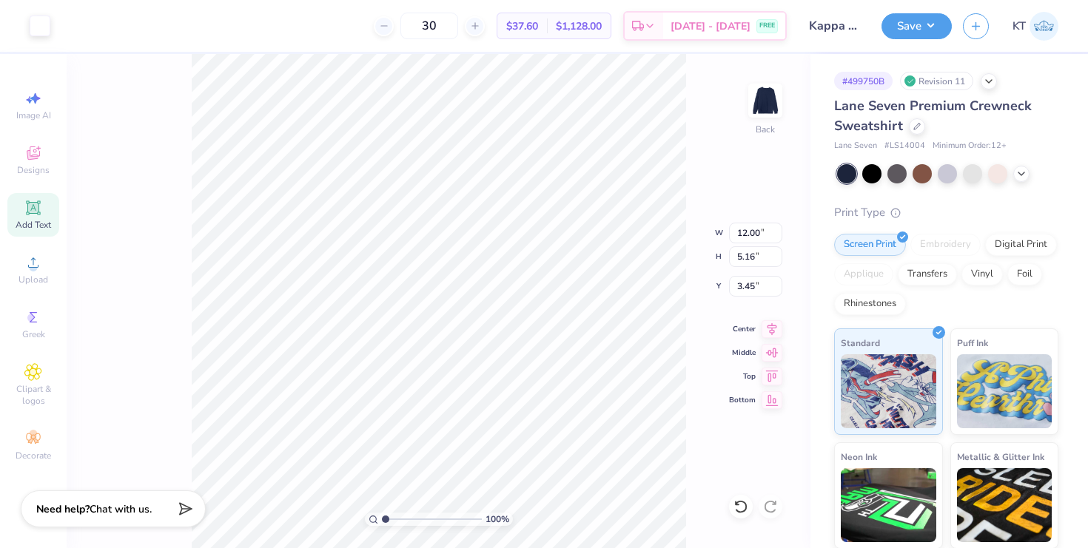
type input "12.00"
type input "5.16"
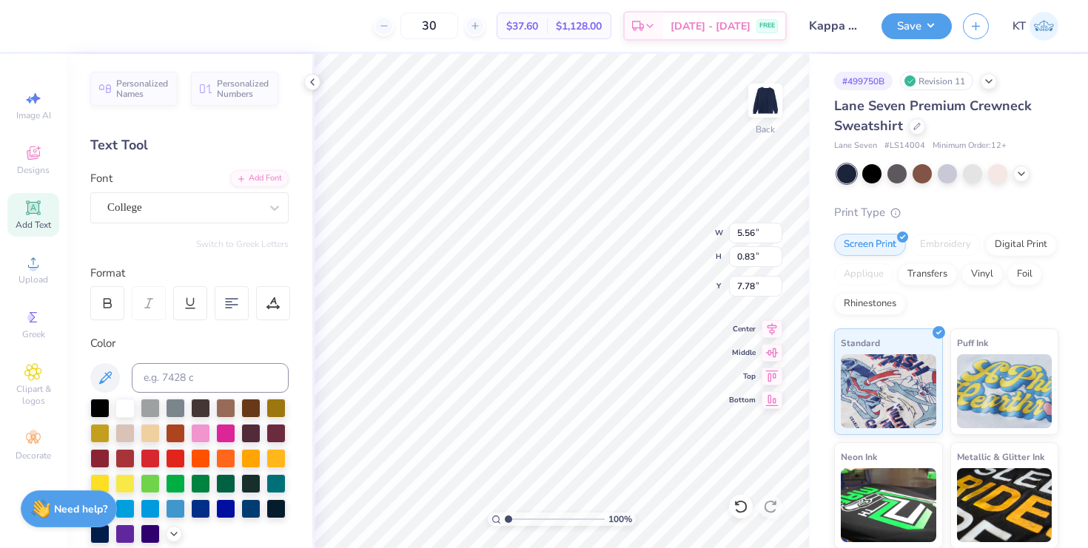
type input "5.56"
type input "0.83"
type input "7.78"
click at [307, 82] on icon at bounding box center [312, 82] width 12 height 12
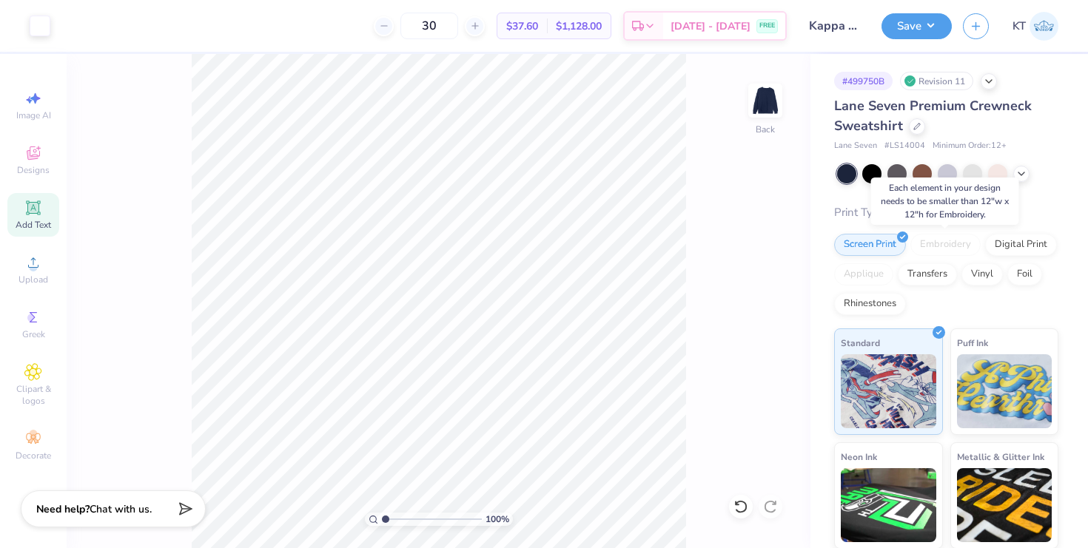
click at [924, 243] on div "Embroidery" at bounding box center [945, 245] width 70 height 22
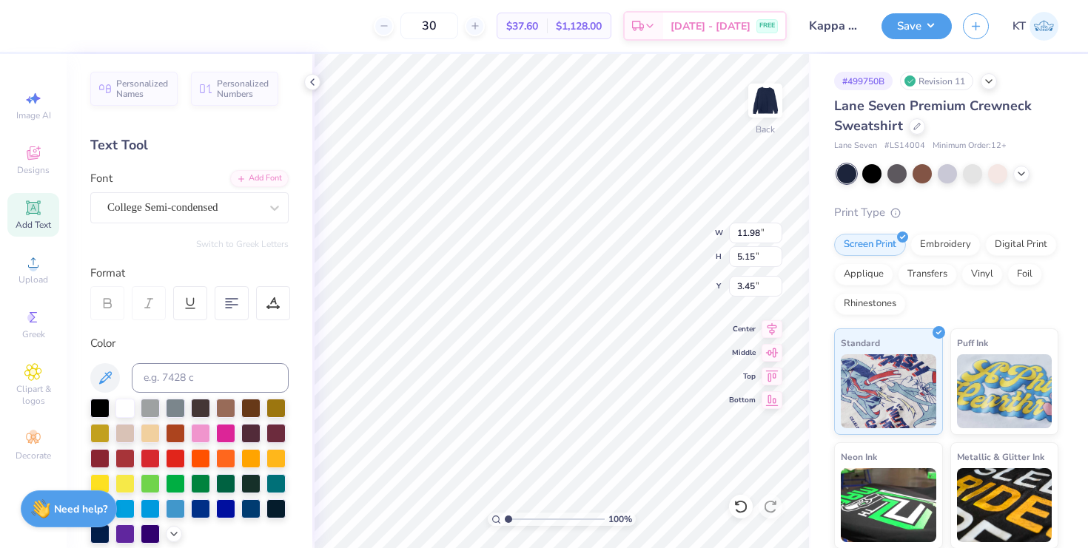
type input "11.98"
type input "5.15"
type input "3.46"
click at [941, 252] on div "Embroidery" at bounding box center [945, 243] width 70 height 22
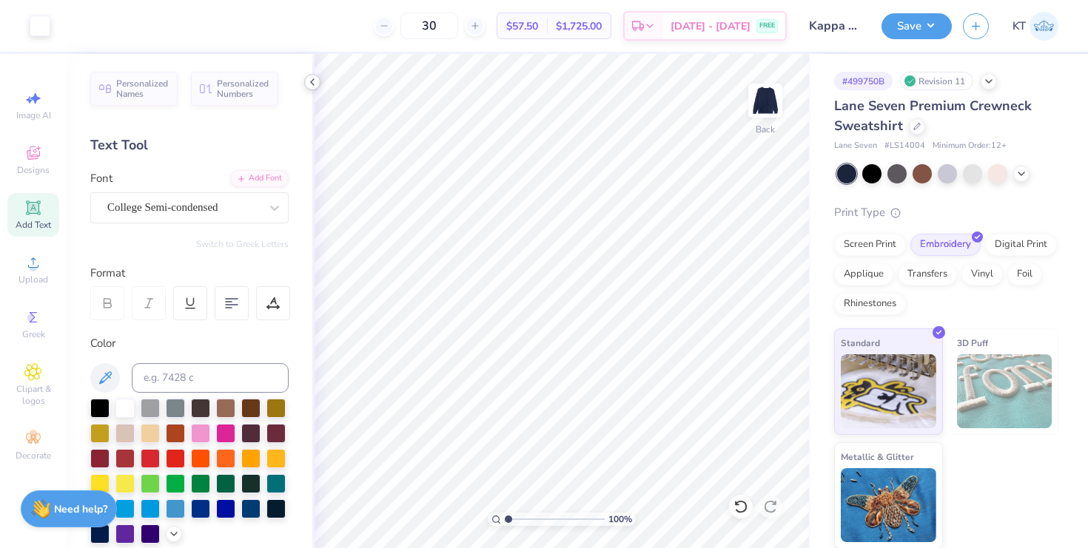
click at [315, 84] on icon at bounding box center [312, 82] width 12 height 12
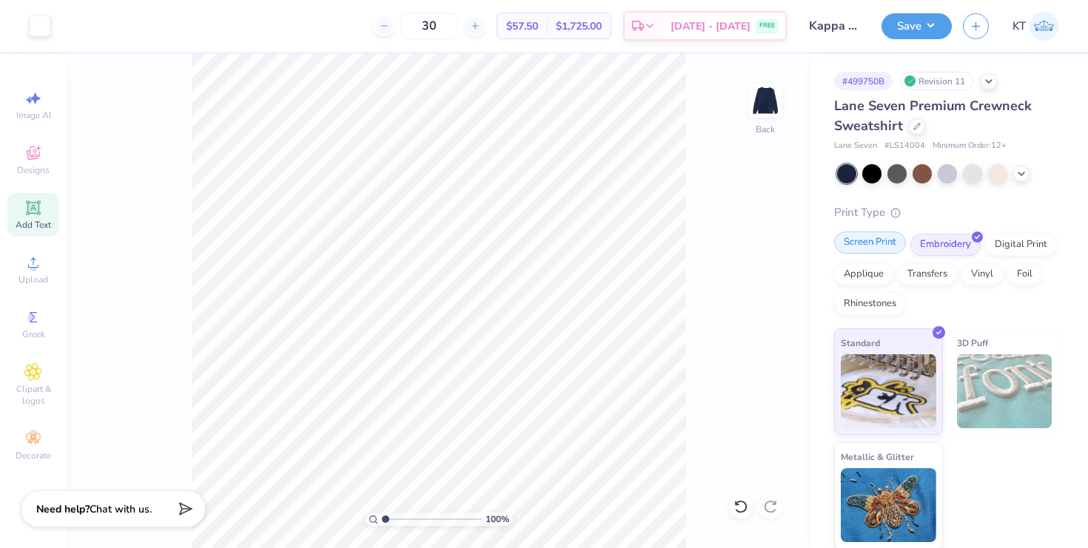
drag, startPoint x: 1005, startPoint y: 252, endPoint x: 851, endPoint y: 238, distance: 154.6
click at [1005, 252] on div "Digital Print" at bounding box center [1021, 245] width 72 height 22
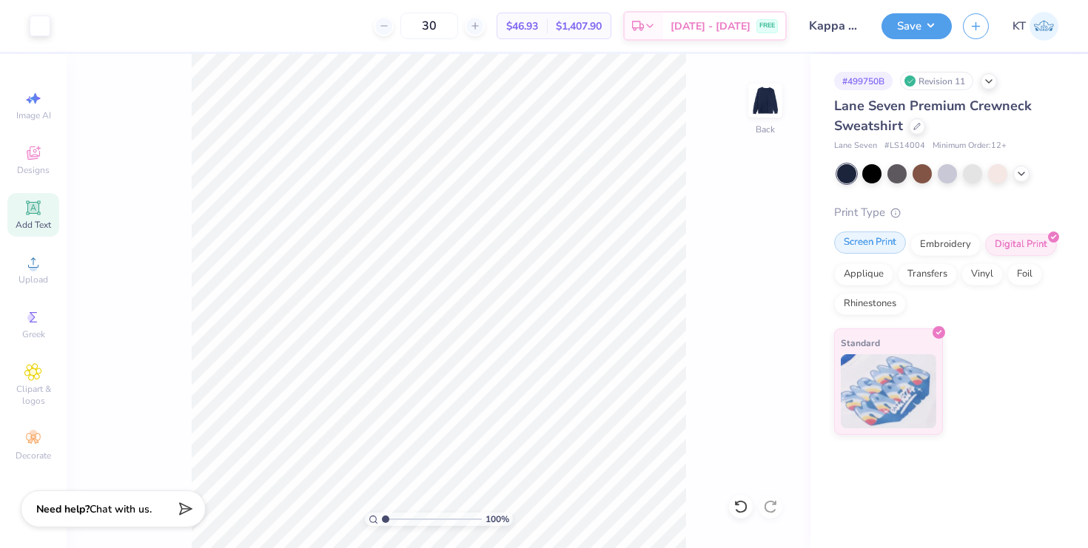
click at [853, 247] on div "Screen Print" at bounding box center [870, 243] width 72 height 22
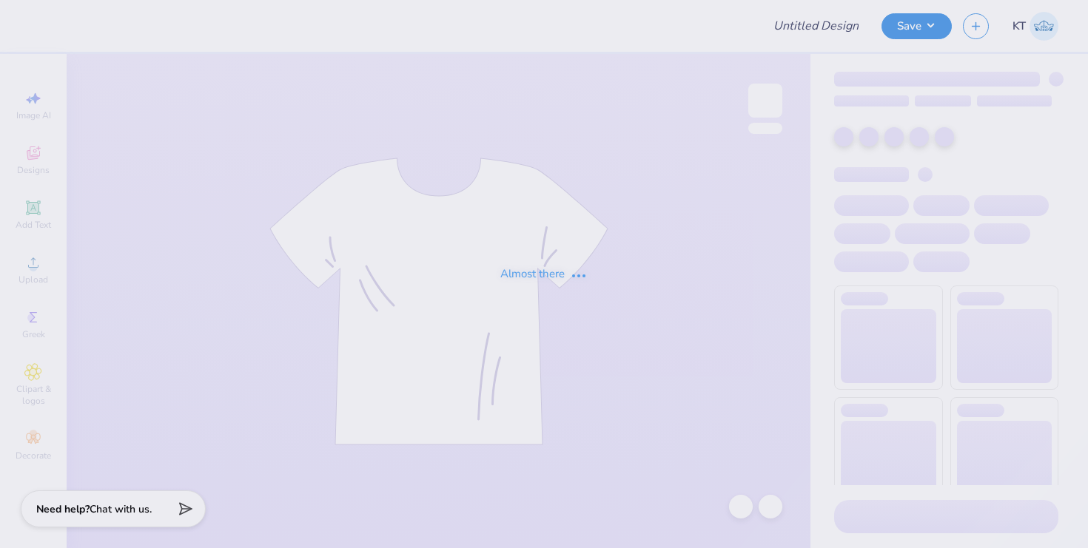
type input "Kappa Hoodie exec"
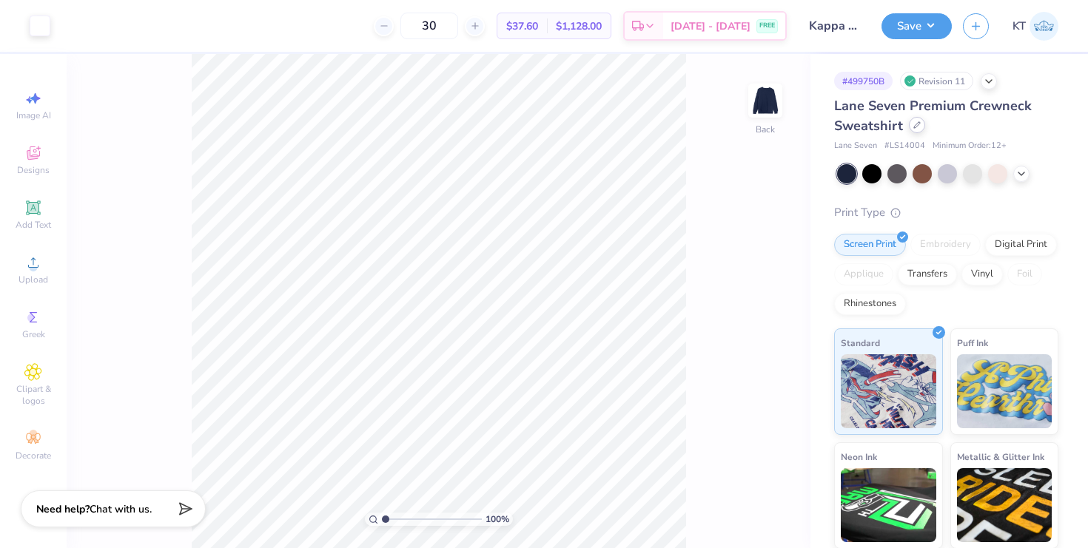
click at [913, 124] on icon at bounding box center [916, 124] width 7 height 7
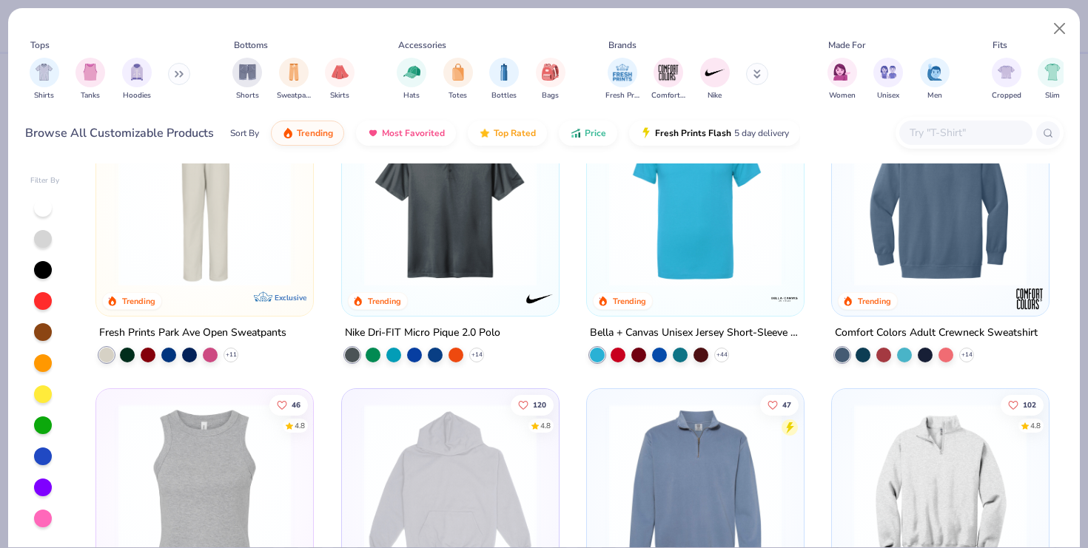
scroll to position [1747, 0]
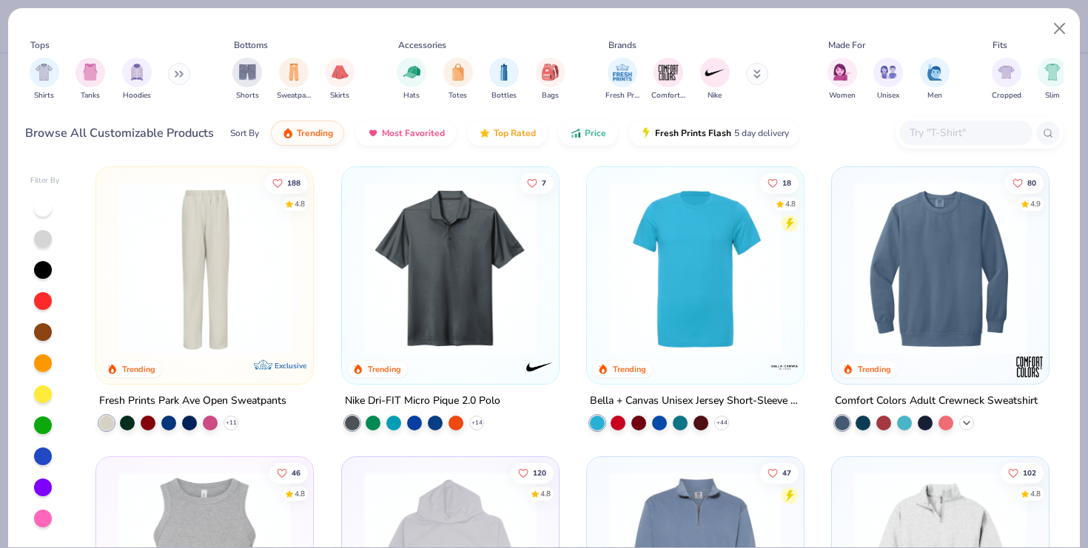
click at [964, 421] on icon at bounding box center [967, 423] width 12 height 12
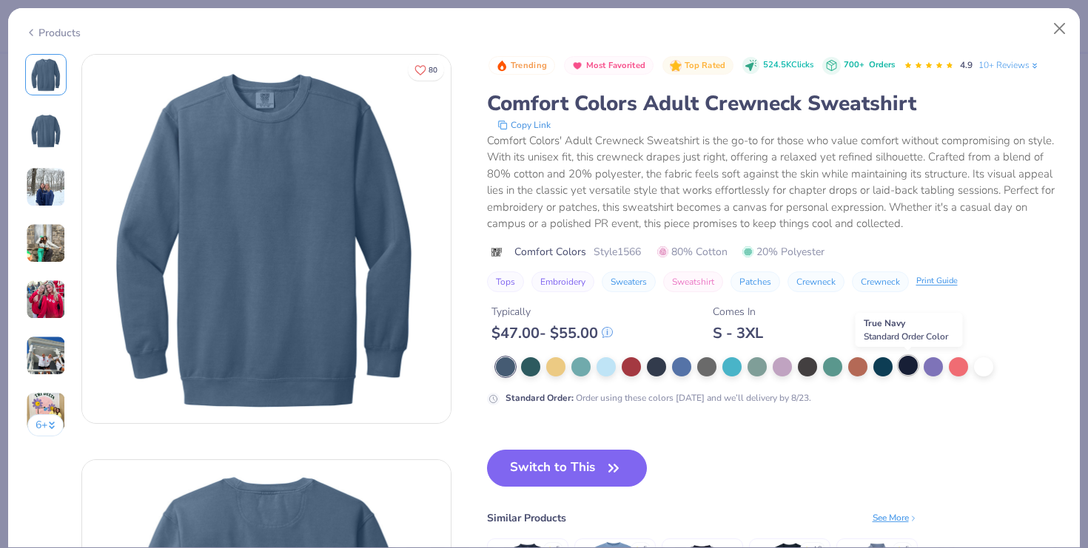
click at [904, 361] on div at bounding box center [908, 365] width 19 height 19
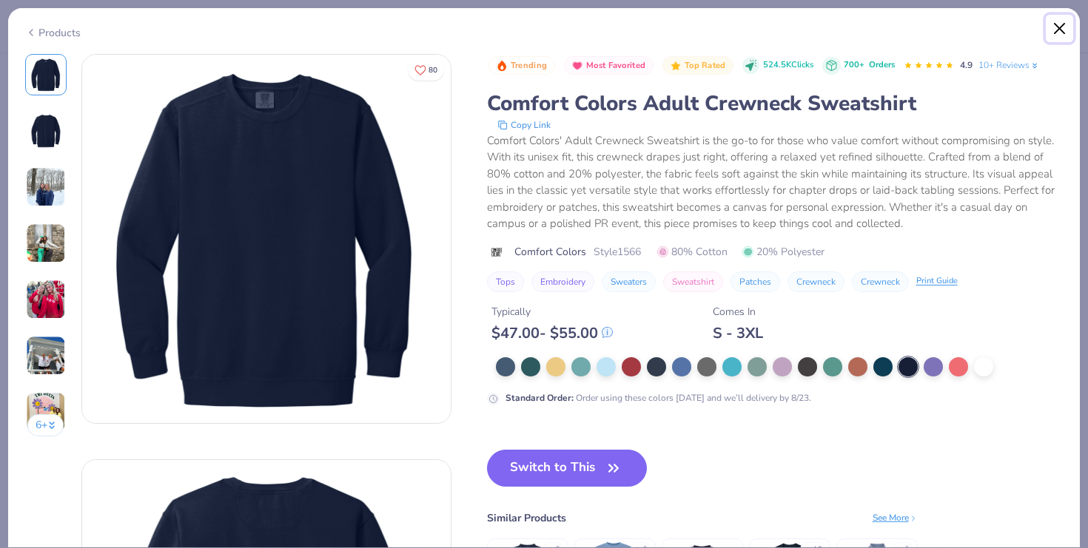
drag, startPoint x: 1056, startPoint y: 23, endPoint x: 1047, endPoint y: 38, distance: 18.3
click at [1055, 23] on button "Close" at bounding box center [1060, 29] width 28 height 28
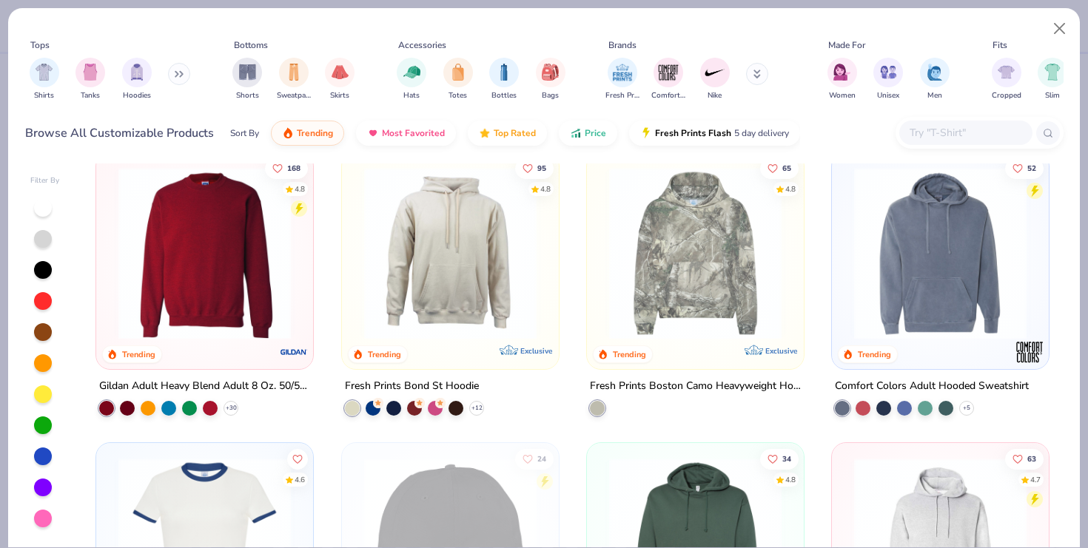
scroll to position [2634, 0]
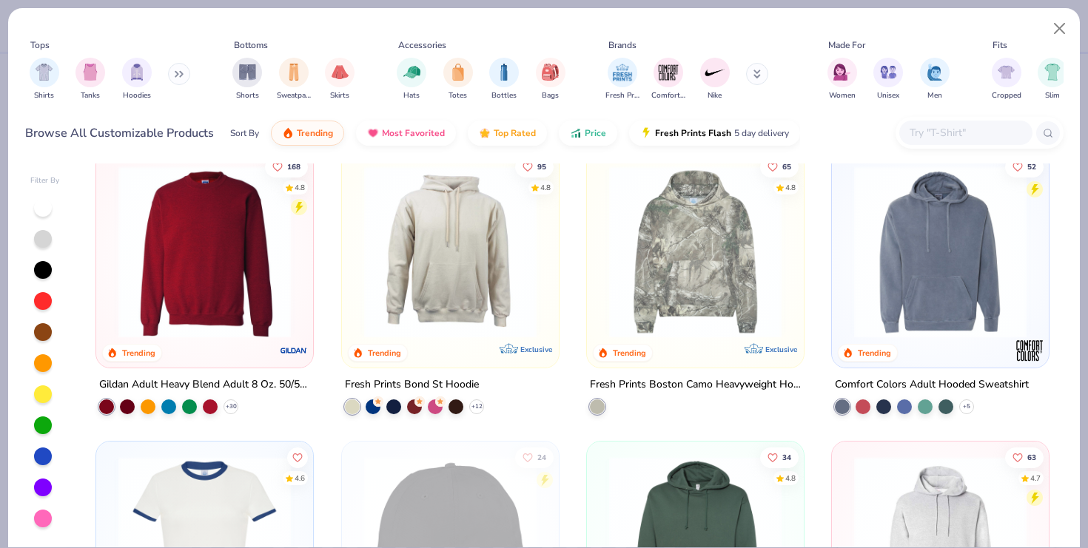
click at [232, 334] on img at bounding box center [204, 252] width 187 height 172
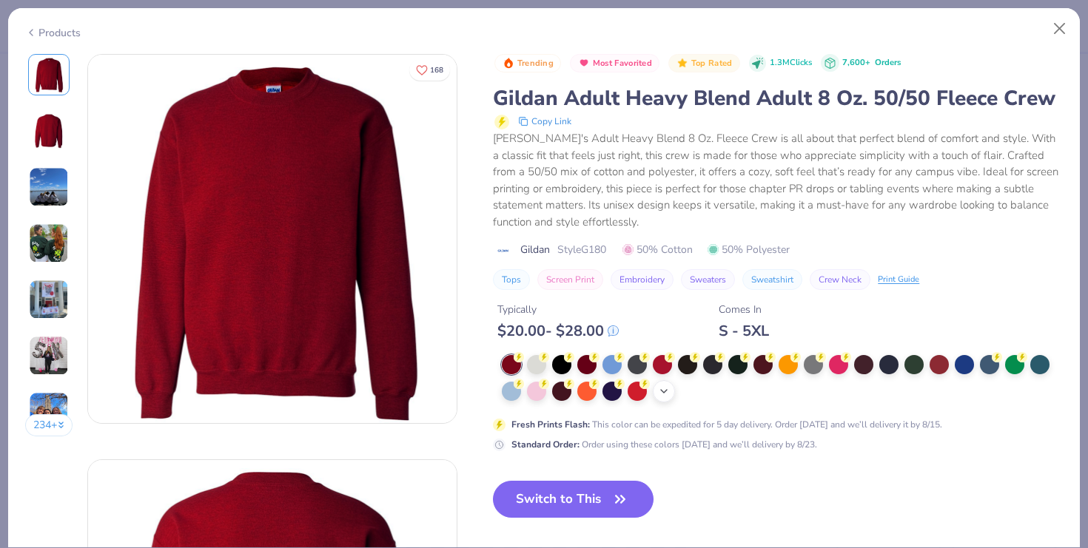
click at [668, 390] on icon at bounding box center [664, 392] width 12 height 12
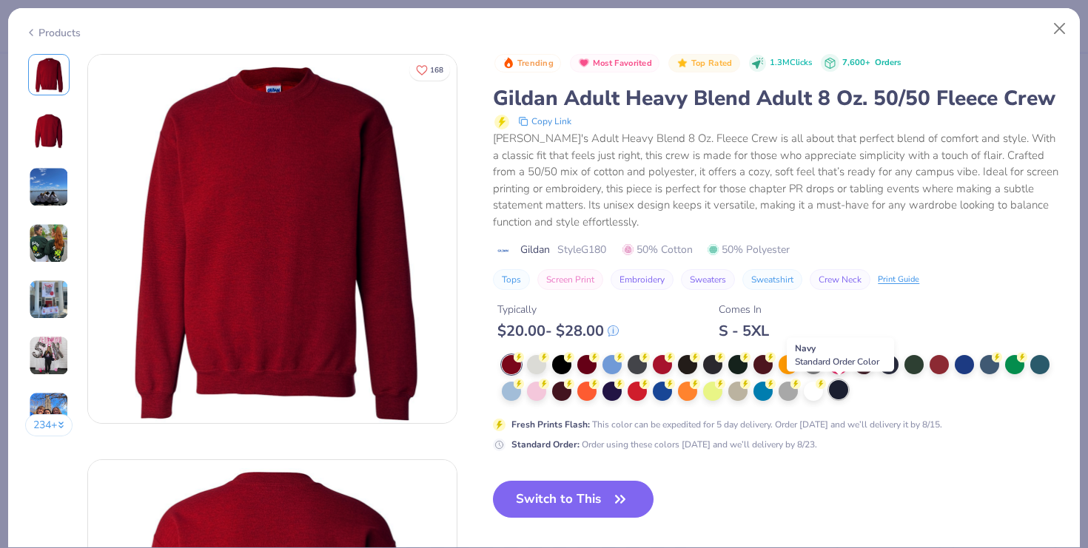
click at [834, 391] on div at bounding box center [838, 389] width 19 height 19
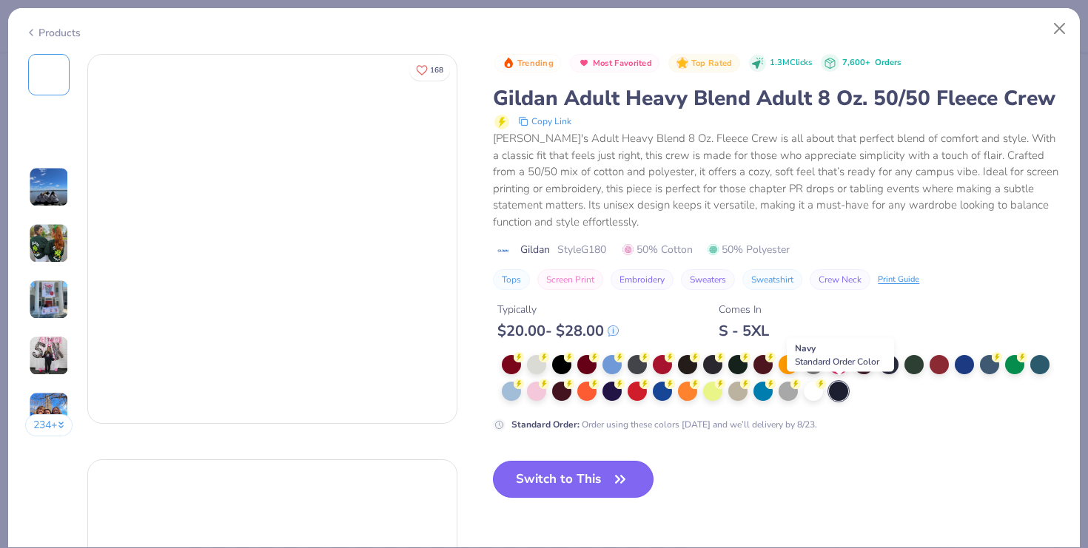
click at [557, 494] on button "Switch to This" at bounding box center [573, 479] width 161 height 37
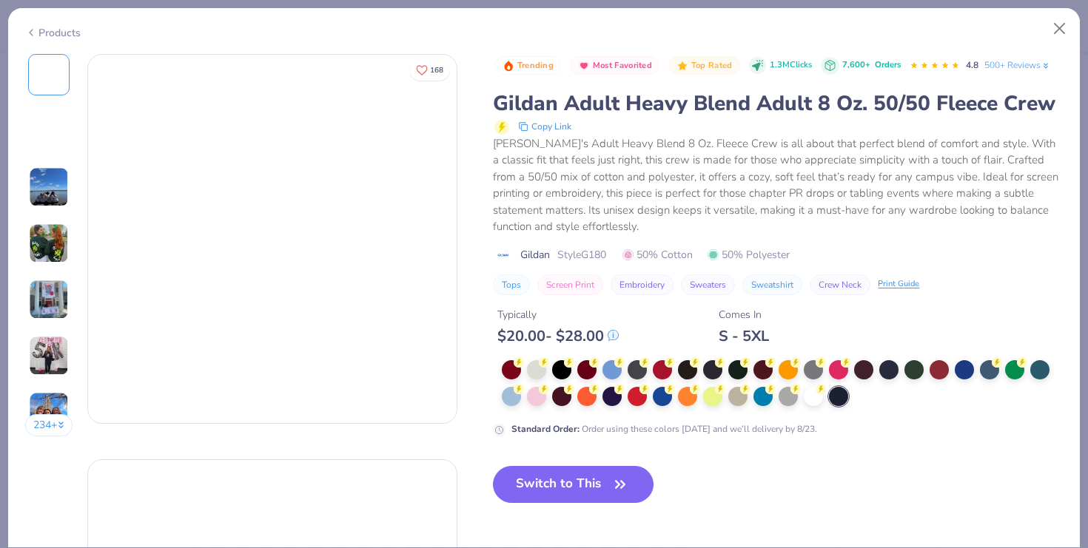
click at [565, 477] on button "Switch to This" at bounding box center [573, 484] width 161 height 37
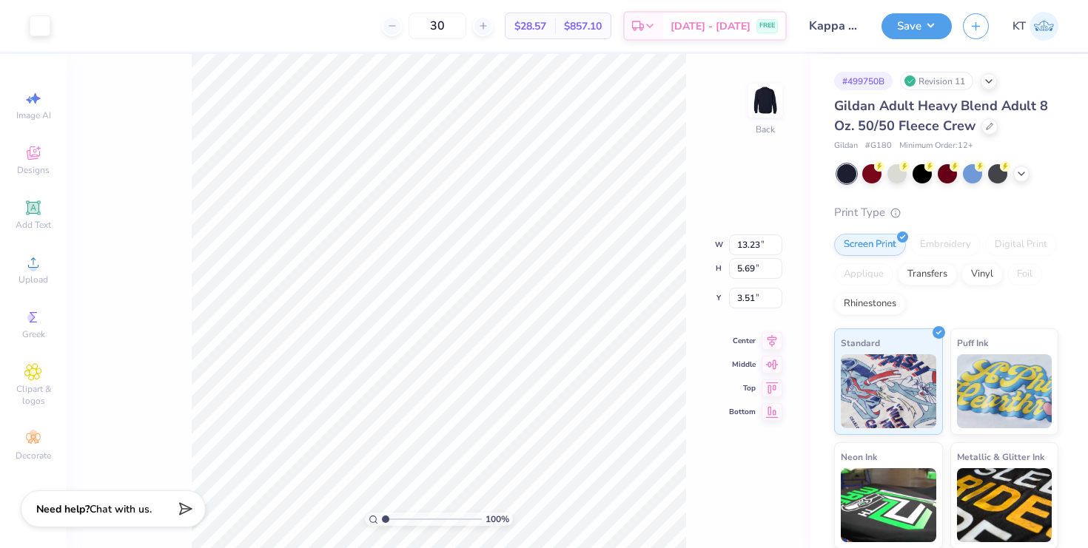
type input "3.41"
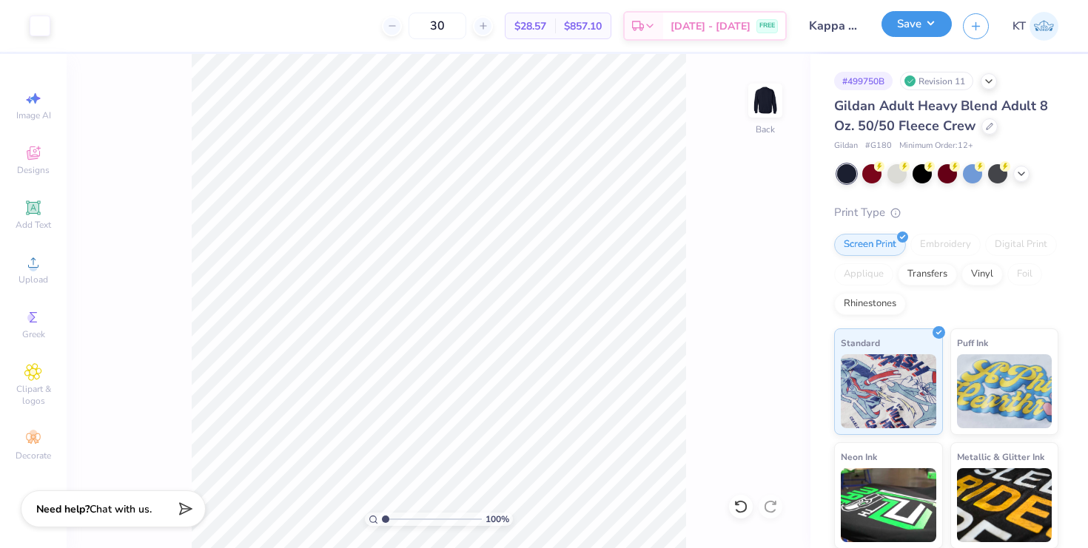
click at [938, 25] on button "Save" at bounding box center [917, 24] width 70 height 26
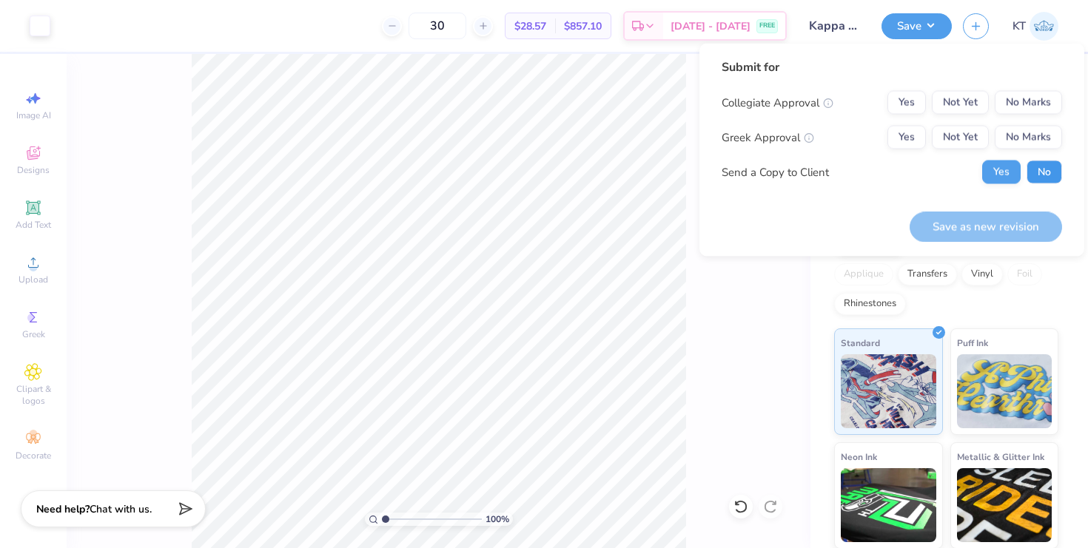
click at [1027, 164] on button "No" at bounding box center [1045, 173] width 36 height 24
click at [918, 142] on button "Yes" at bounding box center [906, 138] width 38 height 24
click at [1032, 111] on button "No Marks" at bounding box center [1028, 103] width 67 height 24
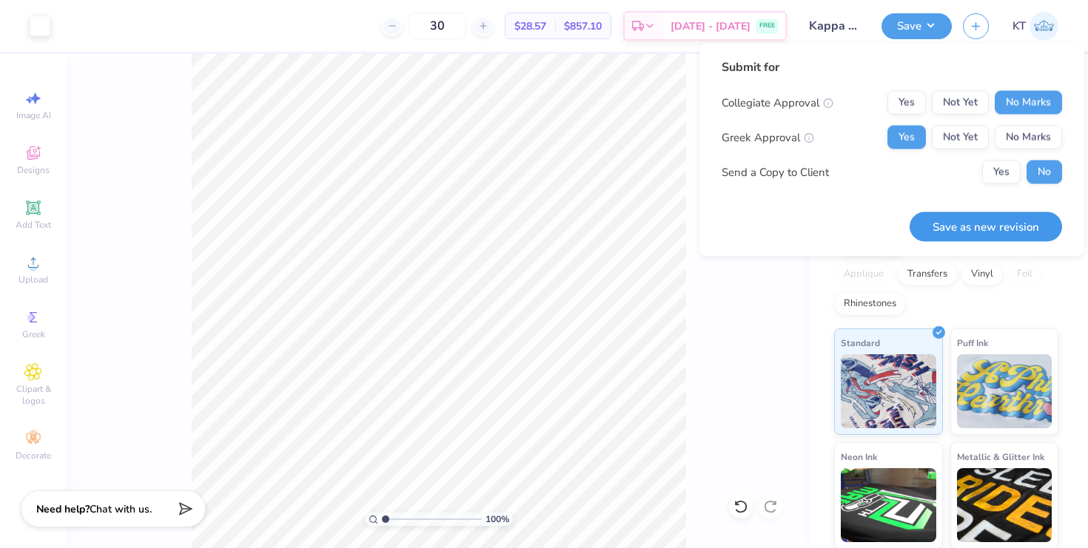
click at [976, 232] on button "Save as new revision" at bounding box center [986, 227] width 152 height 30
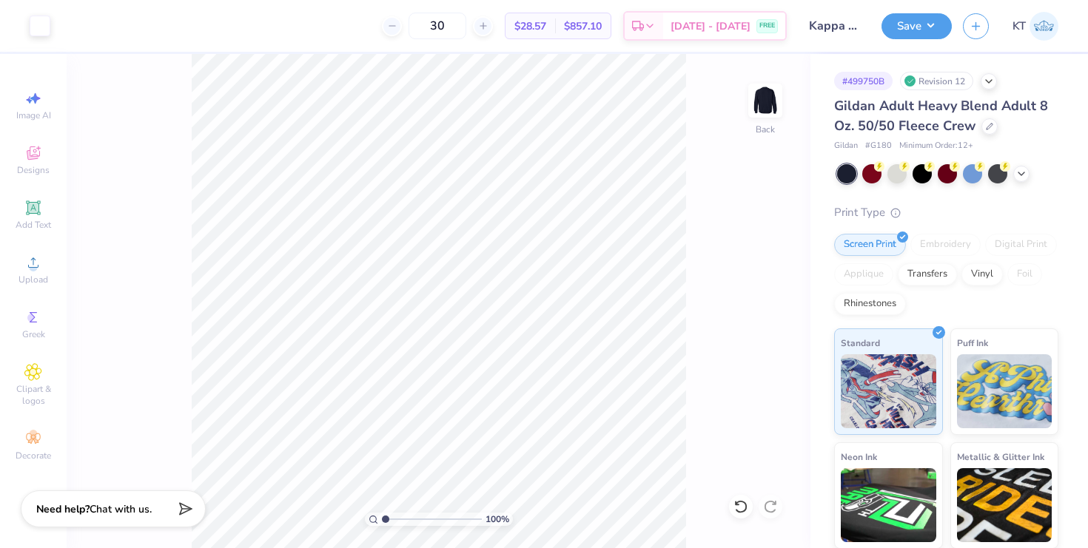
click at [363, 30] on div "30 $28.57 Per Item $857.10 Total Est. Delivery [DATE] - [DATE] FREE" at bounding box center [423, 26] width 725 height 52
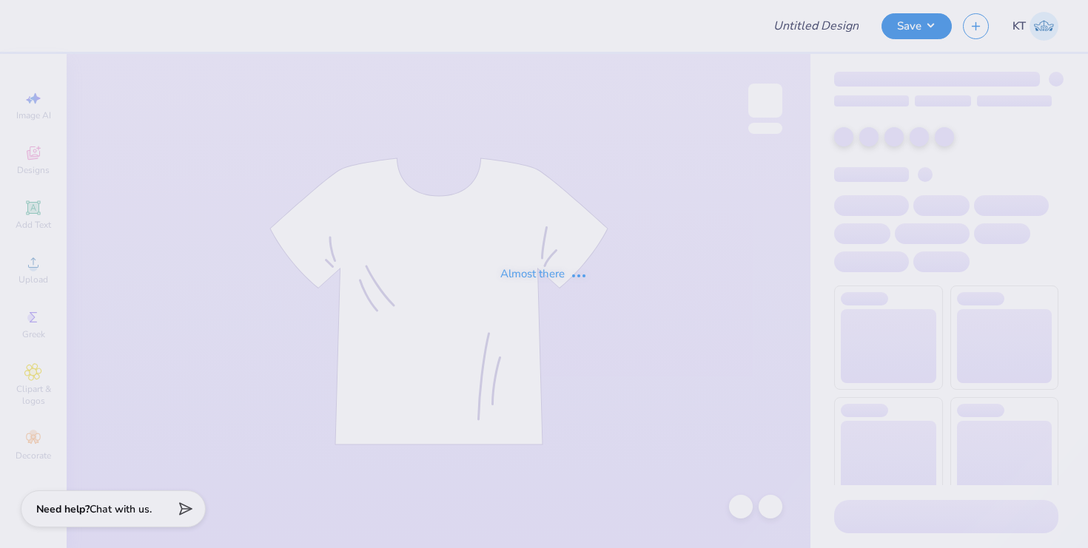
type input "Kappa Hoodie exec"
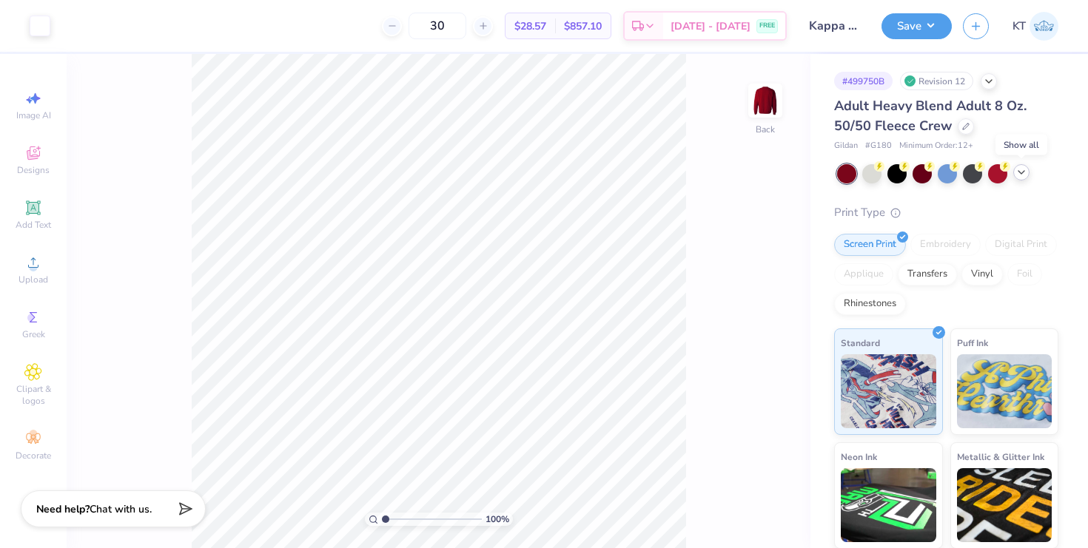
click at [1023, 171] on polyline at bounding box center [1021, 172] width 6 height 3
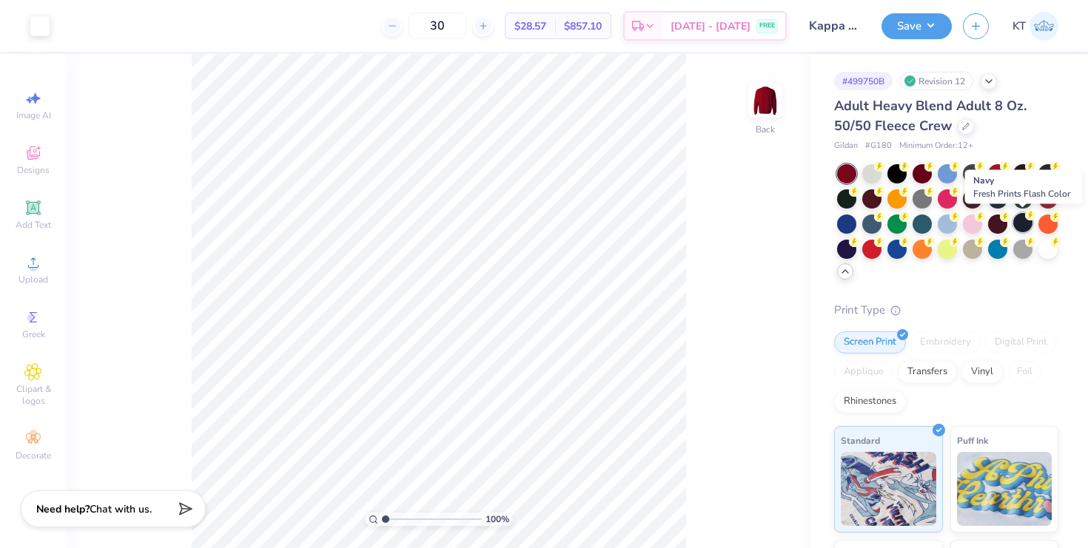
click at [1017, 215] on div at bounding box center [1022, 222] width 19 height 19
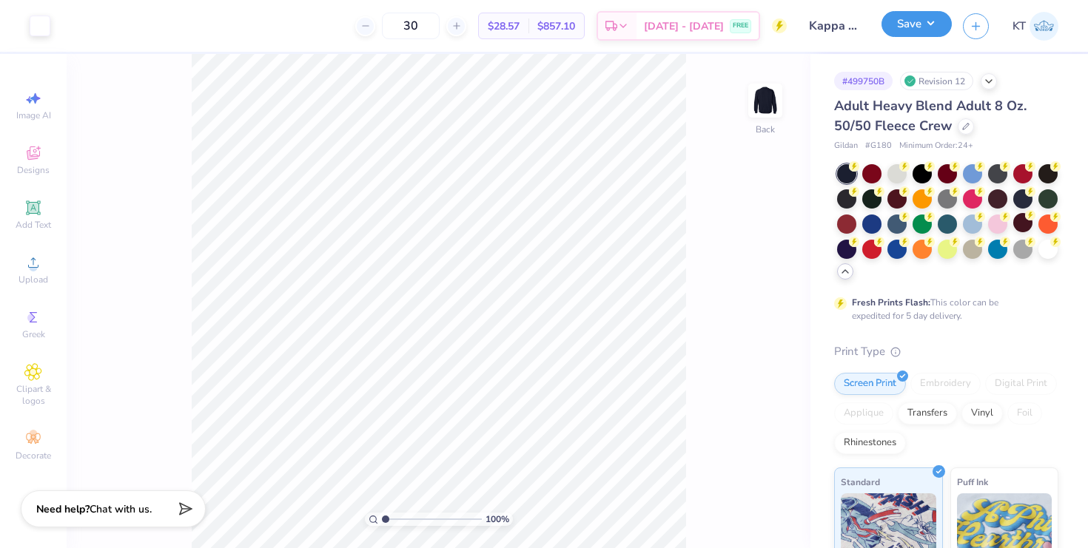
click at [933, 31] on button "Save" at bounding box center [917, 24] width 70 height 26
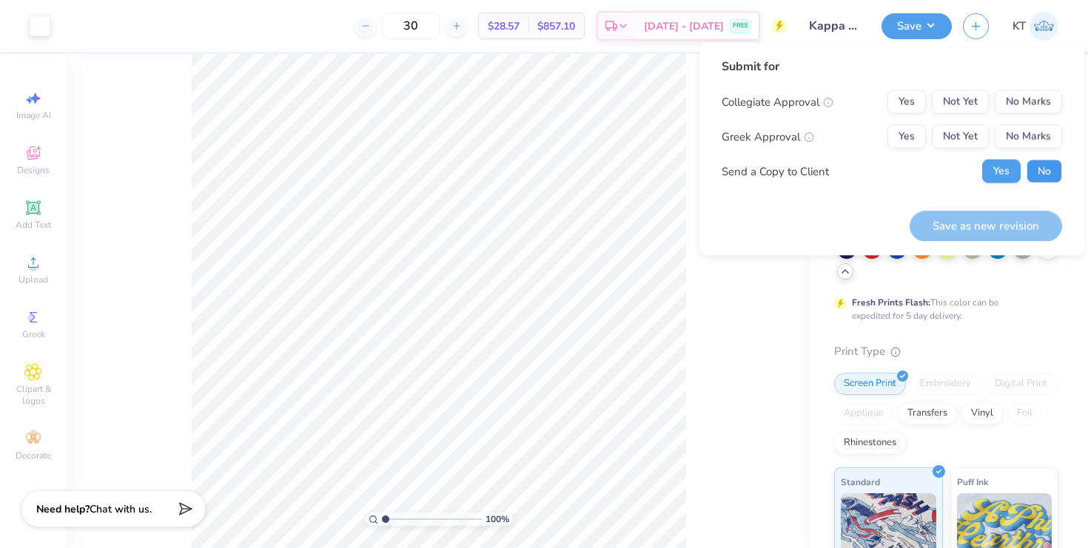
click at [1047, 180] on button "No" at bounding box center [1045, 172] width 36 height 24
click at [922, 137] on button "Yes" at bounding box center [906, 137] width 38 height 24
click at [1025, 110] on button "No Marks" at bounding box center [1028, 102] width 67 height 24
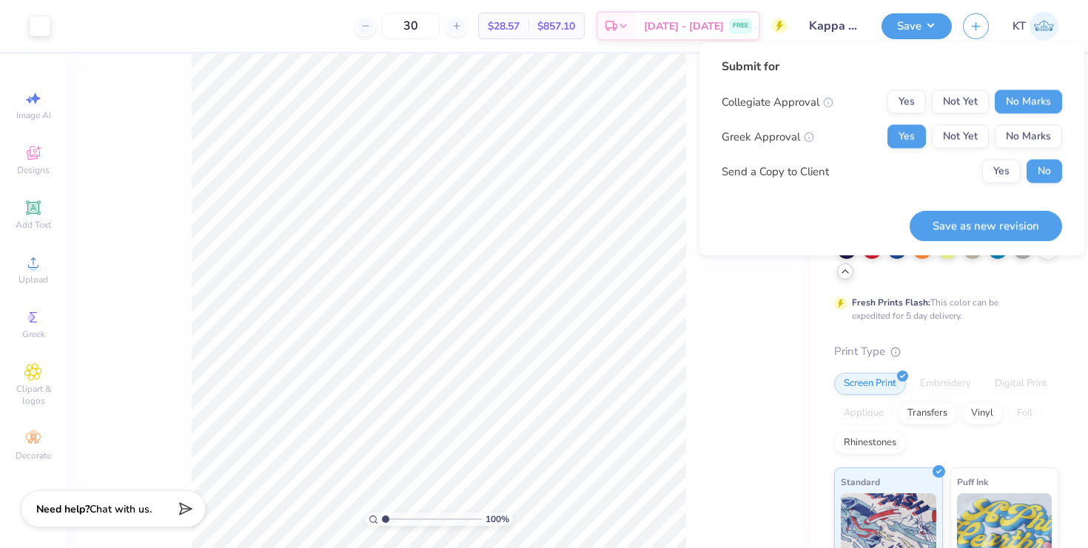
click at [982, 259] on div at bounding box center [947, 222] width 221 height 117
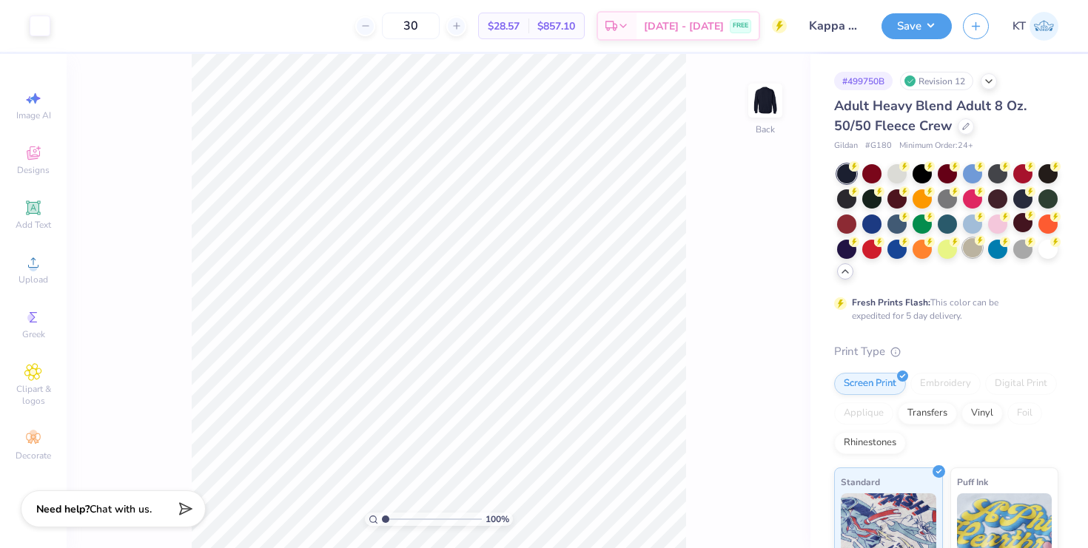
click at [859, 172] on circle at bounding box center [854, 166] width 10 height 10
click at [850, 269] on icon at bounding box center [845, 272] width 12 height 12
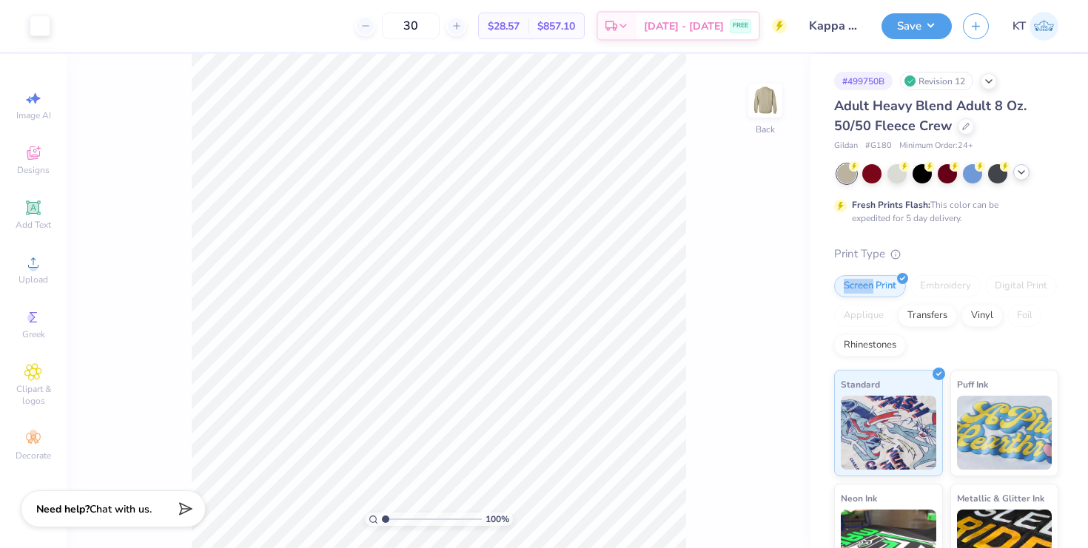
click at [850, 269] on div "Print Type Screen Print Embroidery Digital Print Applique Transfers Vinyl Foil …" at bounding box center [946, 476] width 224 height 460
click at [1010, 183] on div "Fresh Prints Flash: This color can be expedited for 5 day delivery." at bounding box center [946, 194] width 224 height 61
click at [1018, 179] on div at bounding box center [1021, 172] width 16 height 16
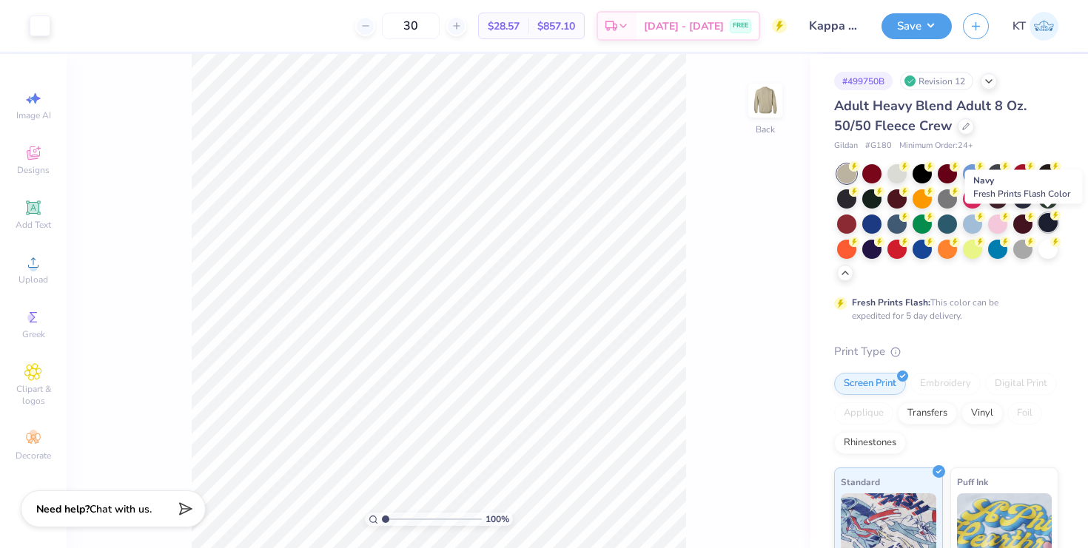
click at [1053, 221] on div at bounding box center [1047, 222] width 19 height 19
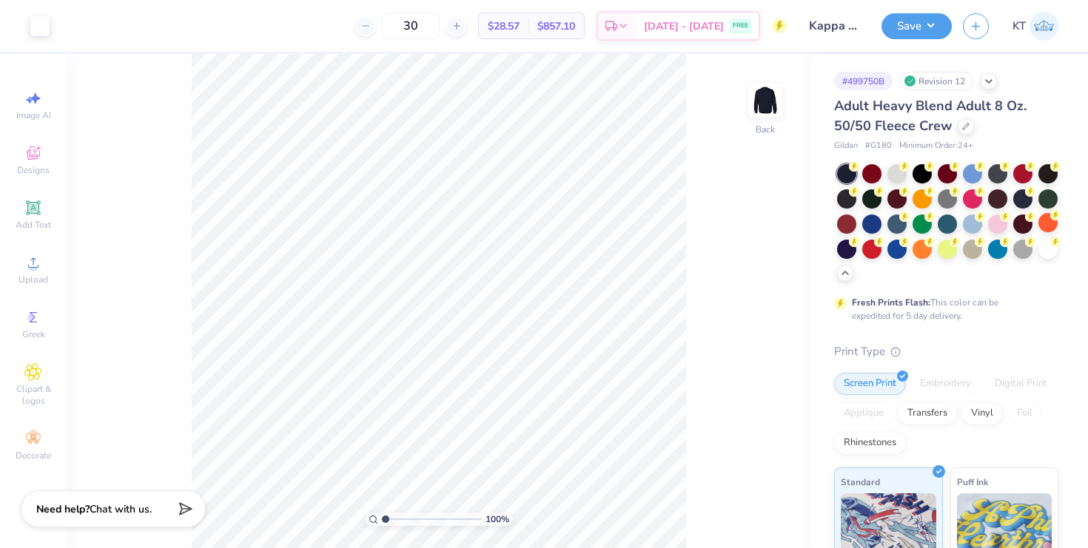
click at [885, 47] on div "Save KT" at bounding box center [985, 26] width 207 height 52
click at [893, 43] on div "Save KT" at bounding box center [985, 26] width 207 height 52
click at [899, 27] on button "Save" at bounding box center [917, 24] width 70 height 26
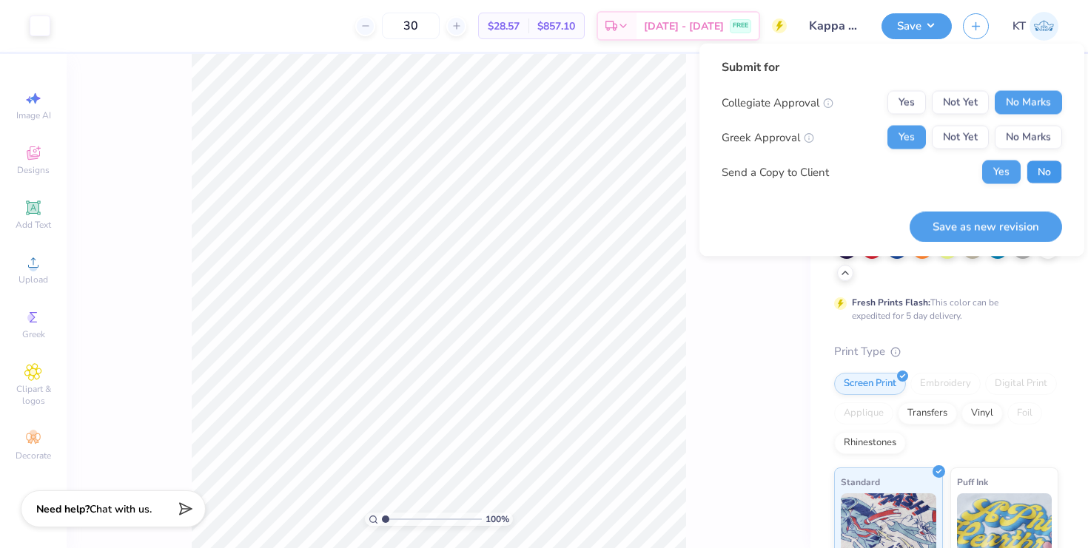
click at [1040, 167] on button "No" at bounding box center [1045, 173] width 36 height 24
click at [981, 229] on button "Save as new revision" at bounding box center [986, 227] width 152 height 30
